Goal: Information Seeking & Learning: Learn about a topic

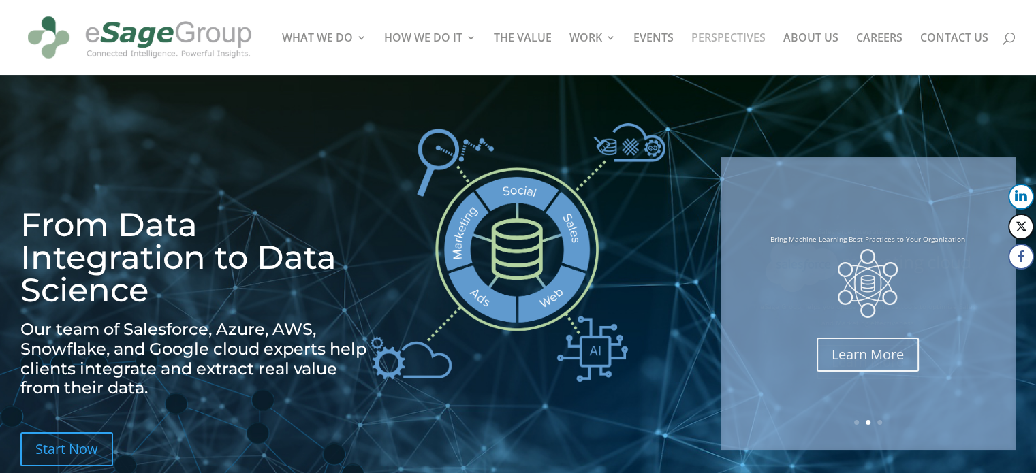
click at [738, 39] on link "PERSPECTIVES" at bounding box center [728, 54] width 74 height 42
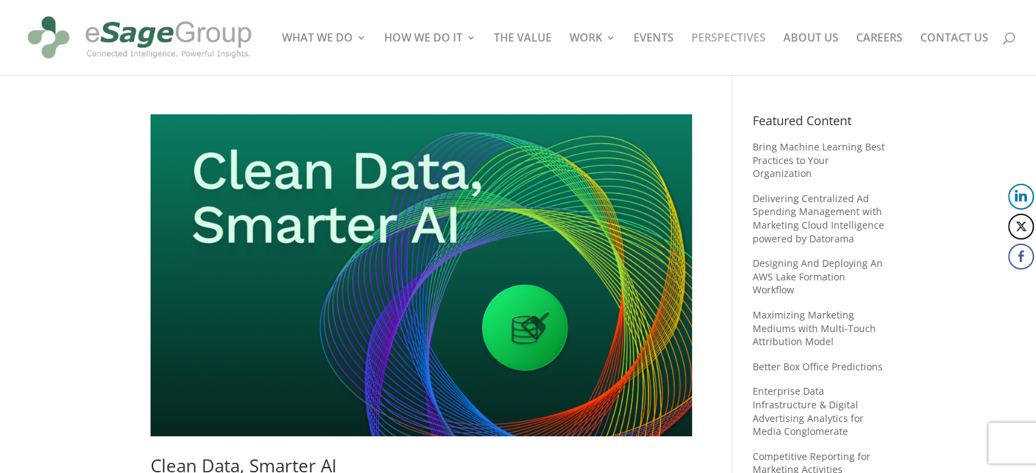
click at [471, 301] on img at bounding box center [421, 275] width 541 height 322
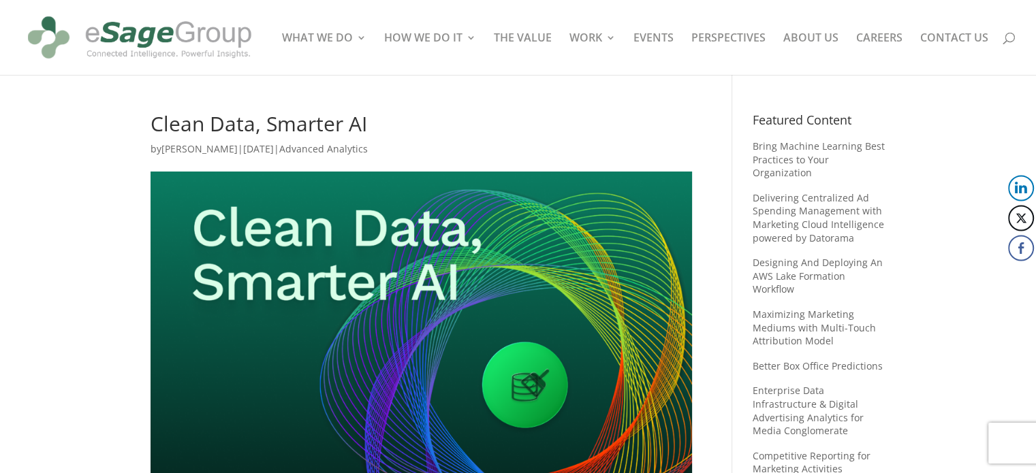
drag, startPoint x: 1041, startPoint y: 65, endPoint x: 1032, endPoint y: 37, distance: 29.1
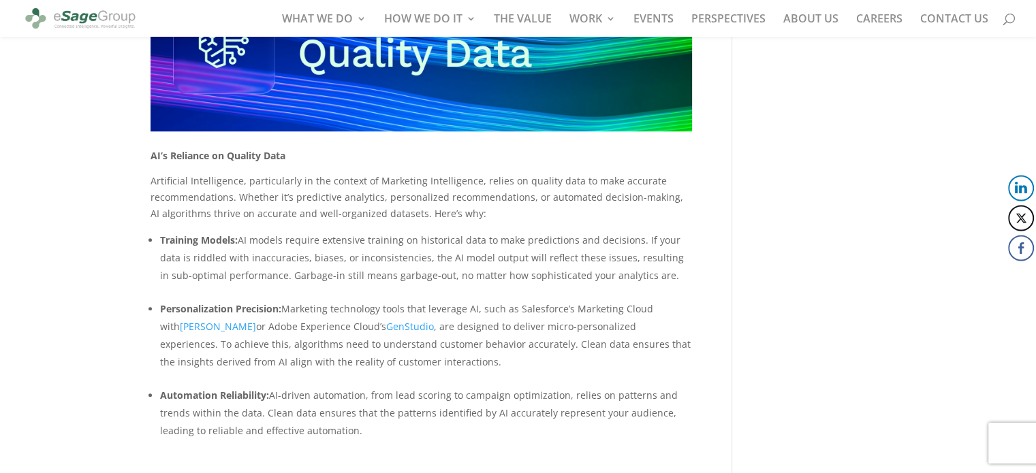
scroll to position [749, 0]
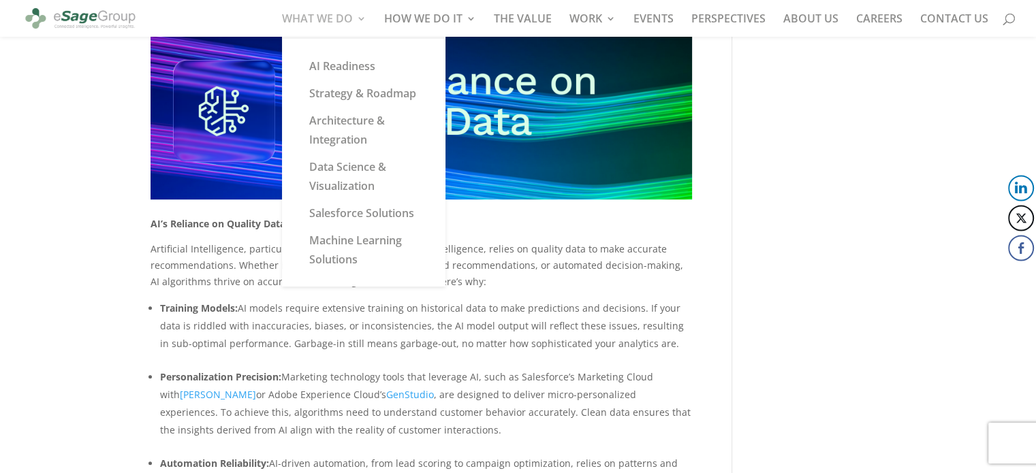
drag, startPoint x: 343, startPoint y: 7, endPoint x: 341, endPoint y: 19, distance: 11.9
click at [343, 7] on div at bounding box center [538, 18] width 1036 height 37
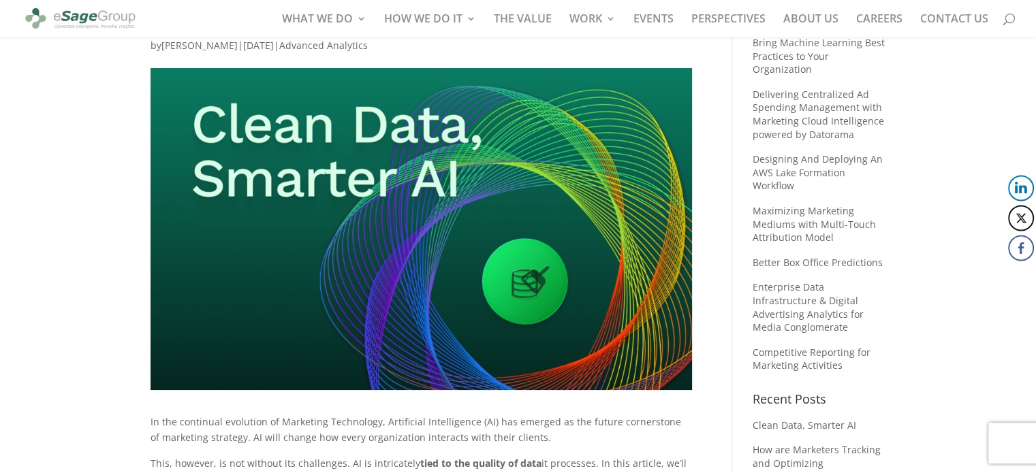
scroll to position [0, 0]
